Goal: Transaction & Acquisition: Purchase product/service

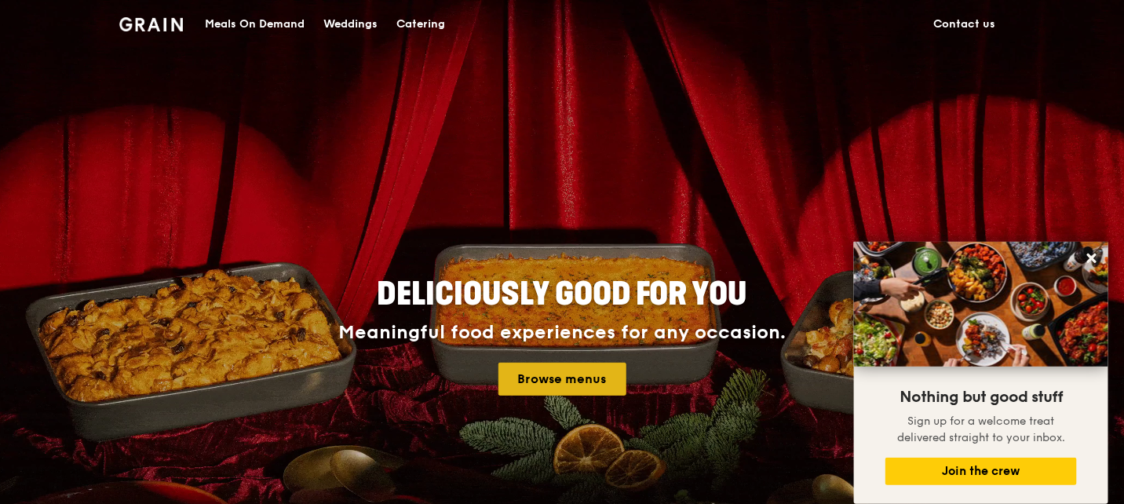
click at [585, 380] on link "Browse menus" at bounding box center [562, 379] width 128 height 33
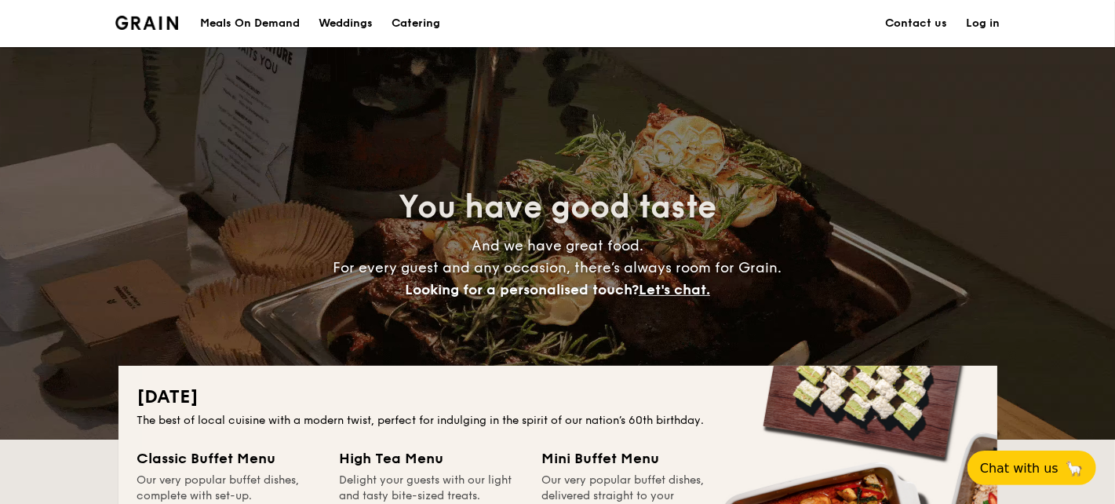
click at [257, 26] on div "Meals On Demand" at bounding box center [250, 23] width 100 height 47
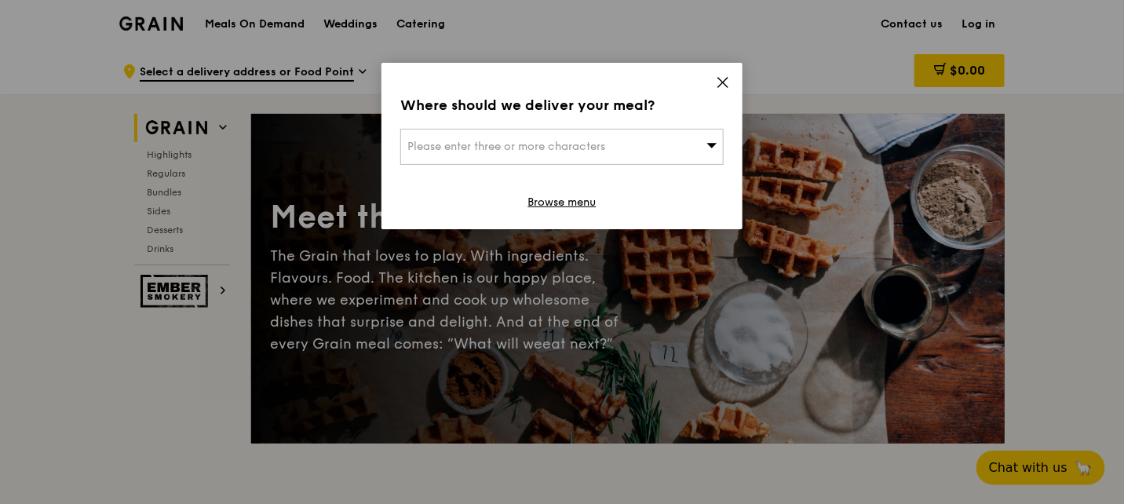
click at [720, 79] on icon at bounding box center [722, 82] width 9 height 9
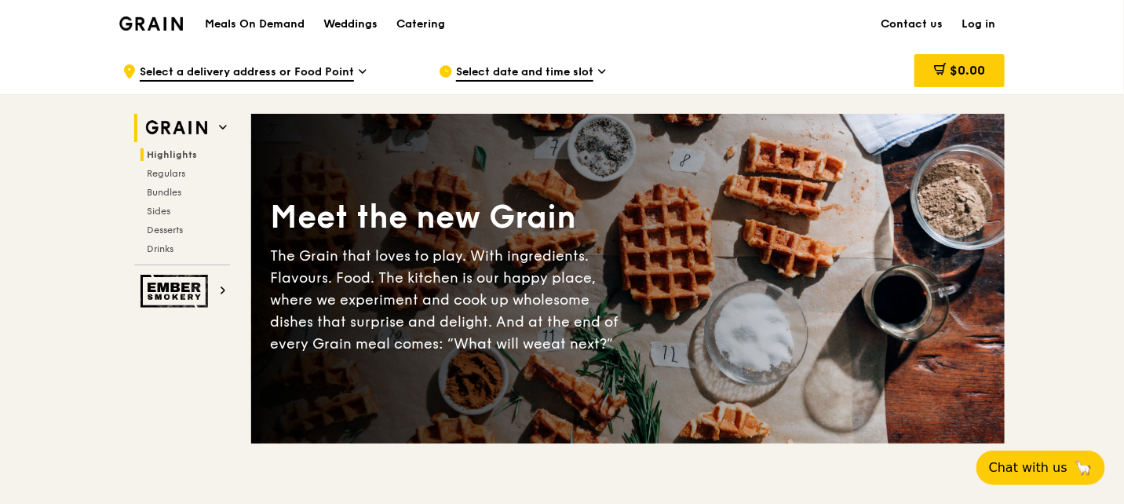
click at [181, 153] on span "Highlights" at bounding box center [172, 154] width 50 height 11
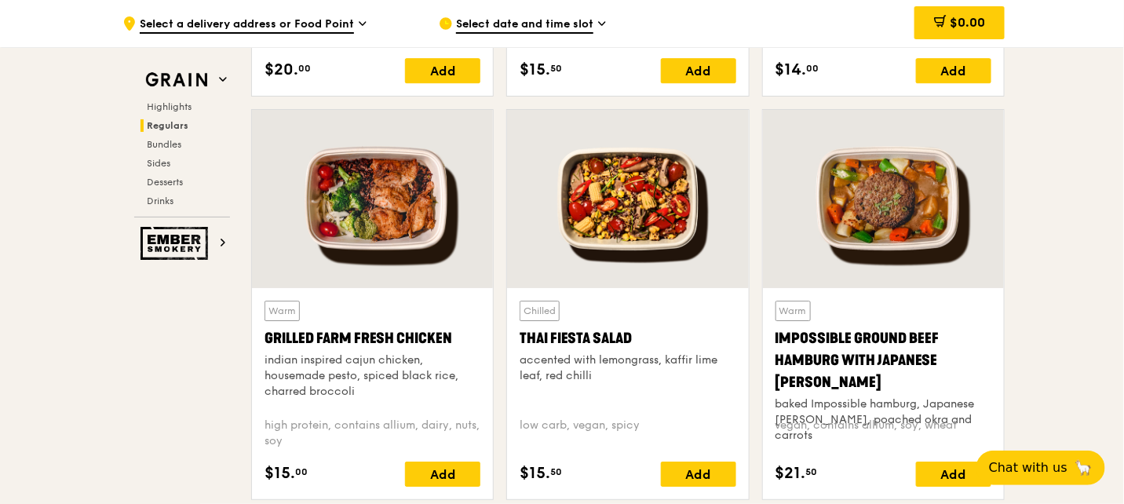
scroll to position [1778, 0]
